Goal: Navigation & Orientation: Find specific page/section

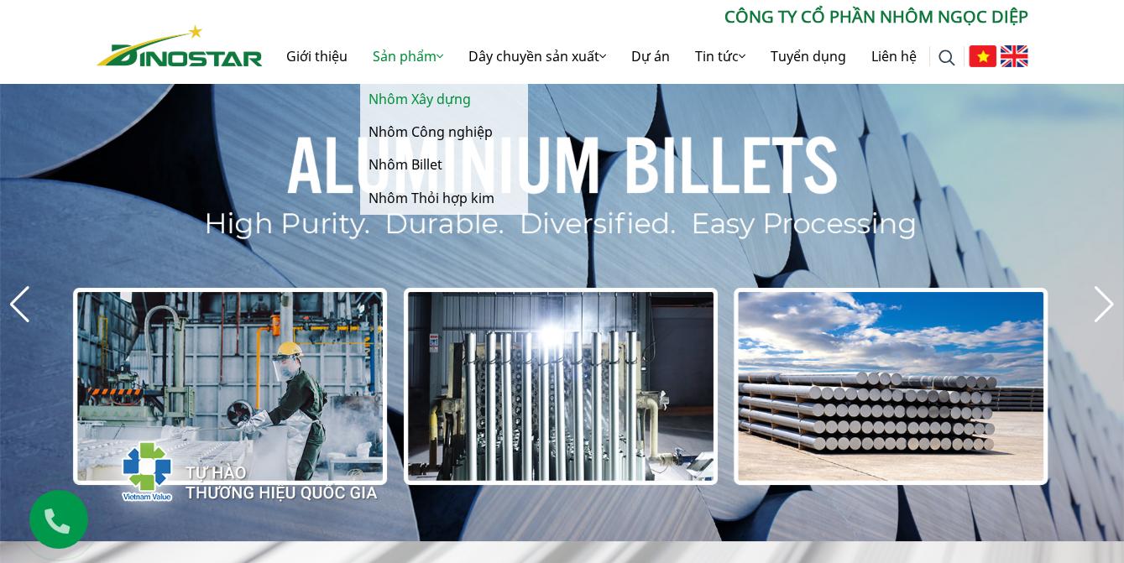
click at [396, 100] on link "Nhôm Xây dựng" at bounding box center [444, 99] width 168 height 33
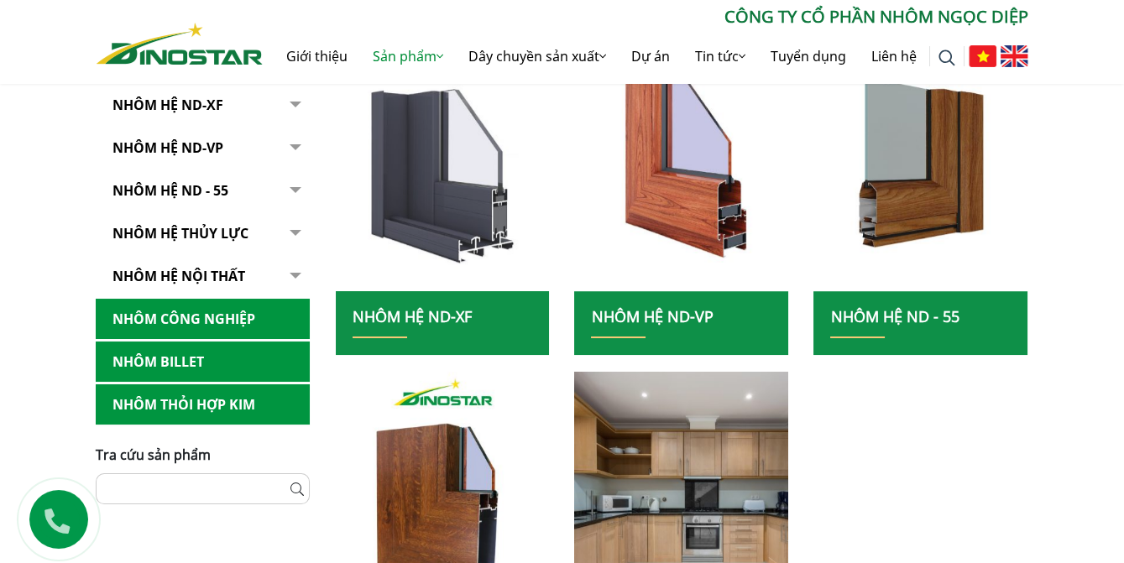
scroll to position [457, 0]
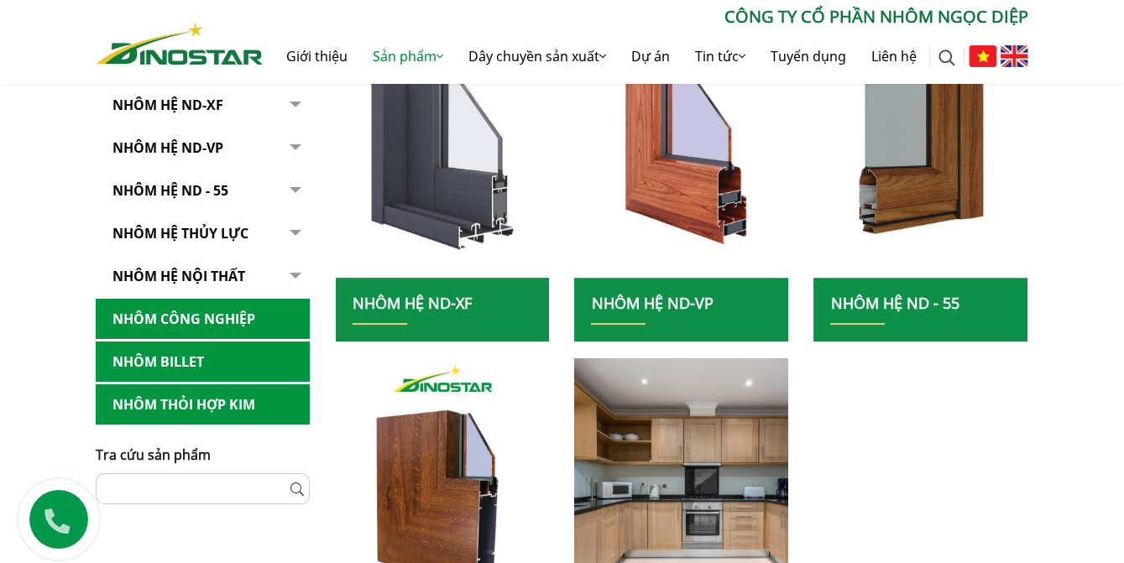
click at [383, 201] on img at bounding box center [442, 147] width 229 height 280
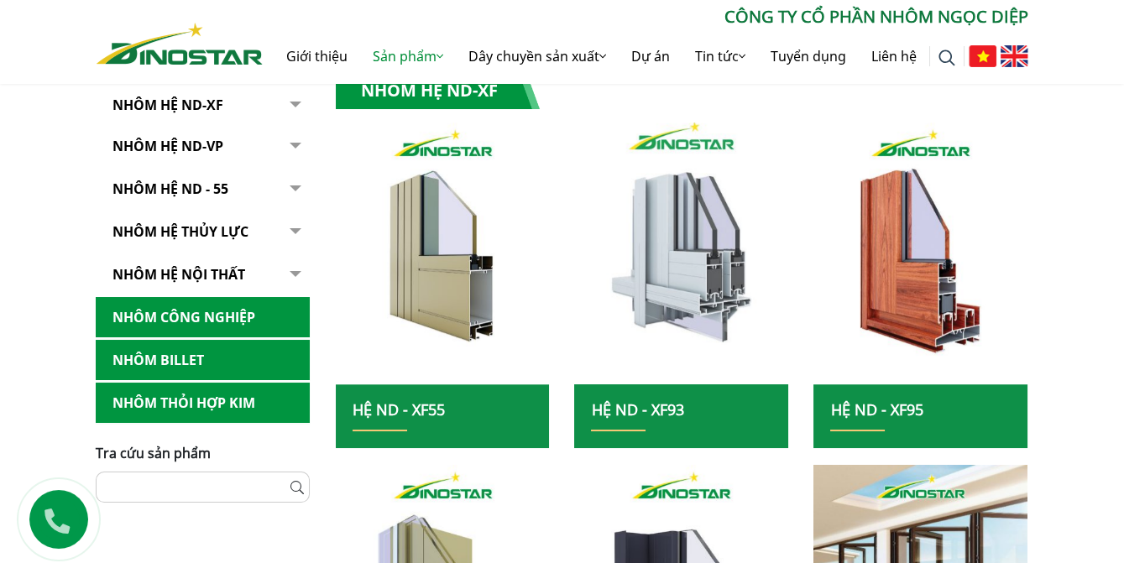
scroll to position [381, 0]
